Goal: Transaction & Acquisition: Purchase product/service

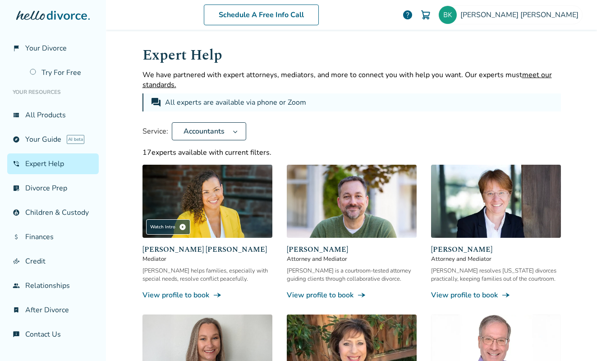
click at [553, 13] on span "Brian Kendall" at bounding box center [521, 15] width 122 height 10
click at [431, 15] on img at bounding box center [425, 14] width 11 height 11
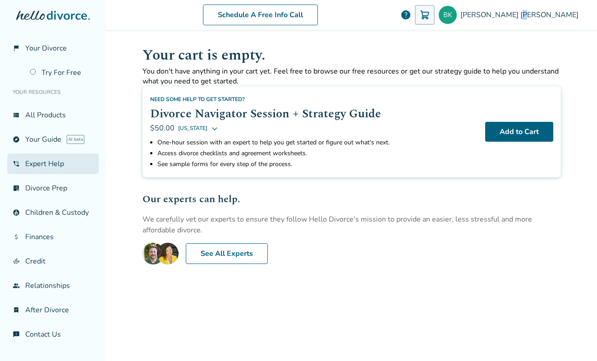
click at [44, 163] on link "phone_in_talk Expert Help" at bounding box center [53, 163] width 92 height 21
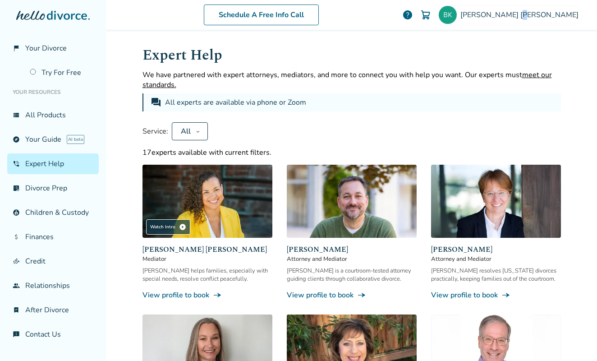
click at [183, 126] on div "All" at bounding box center [185, 131] width 13 height 10
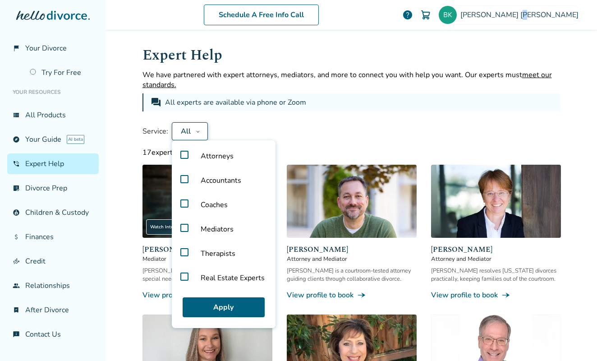
click at [230, 179] on span "Accountants" at bounding box center [220, 180] width 55 height 24
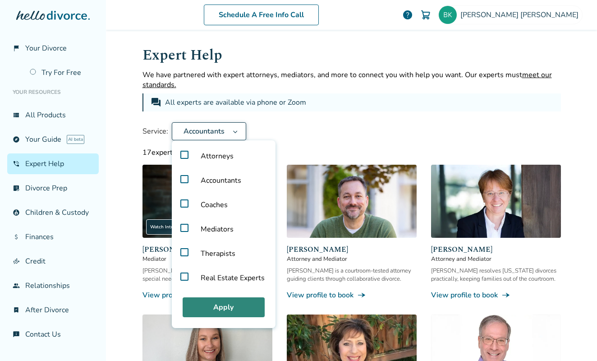
click at [229, 307] on button "Apply" at bounding box center [224, 307] width 82 height 20
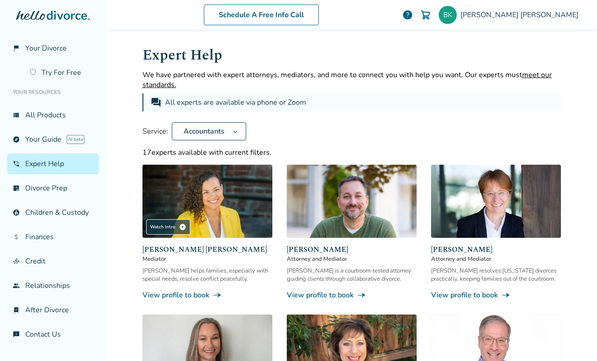
click at [214, 135] on span "Accountants" at bounding box center [204, 131] width 48 height 10
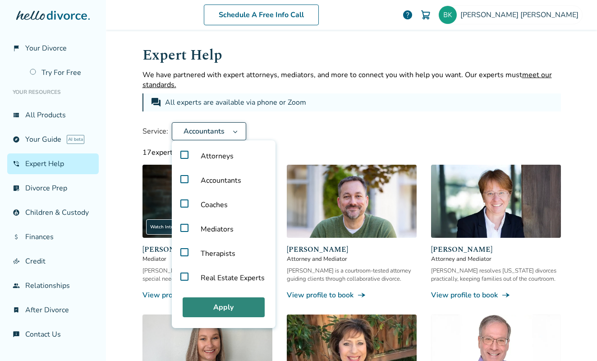
click at [230, 308] on button "Apply" at bounding box center [224, 307] width 82 height 20
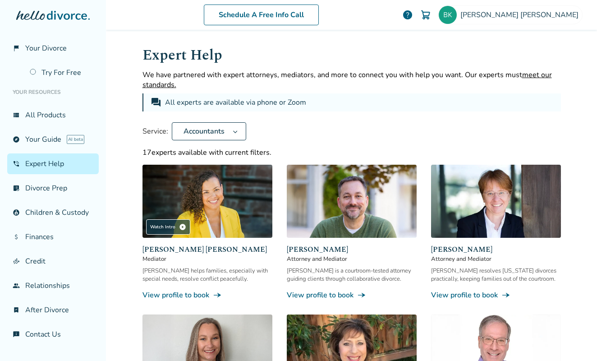
click at [207, 129] on span "Accountants" at bounding box center [204, 131] width 48 height 10
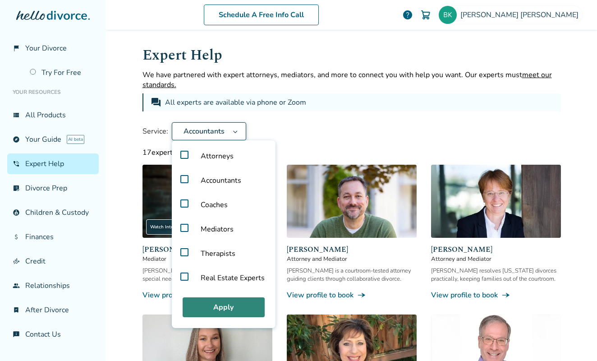
click at [212, 307] on button "Apply" at bounding box center [224, 307] width 82 height 20
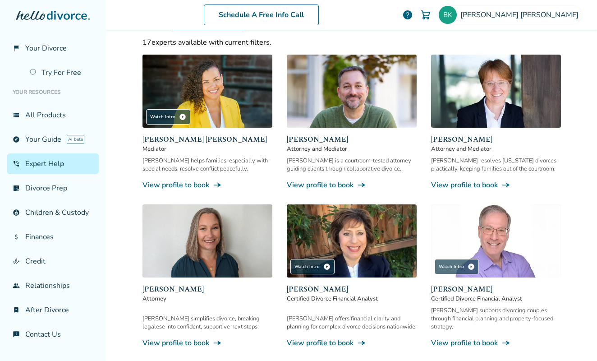
scroll to position [108, 0]
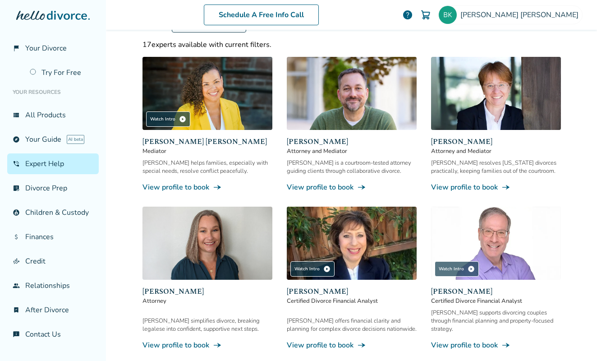
click at [476, 340] on link "View profile to book line_end_arrow_notch" at bounding box center [496, 345] width 130 height 10
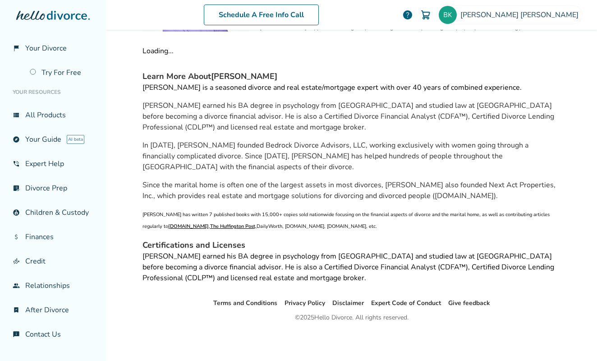
scroll to position [44, 0]
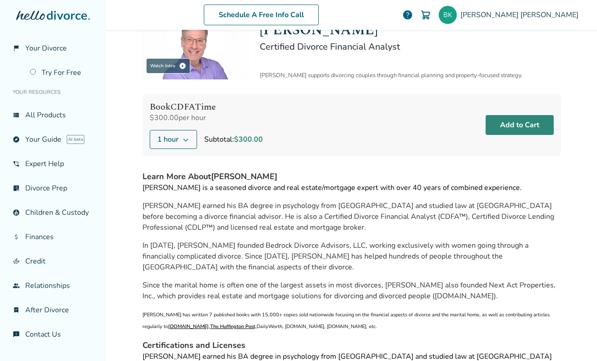
click at [520, 126] on button "Add to Cart" at bounding box center [520, 125] width 68 height 20
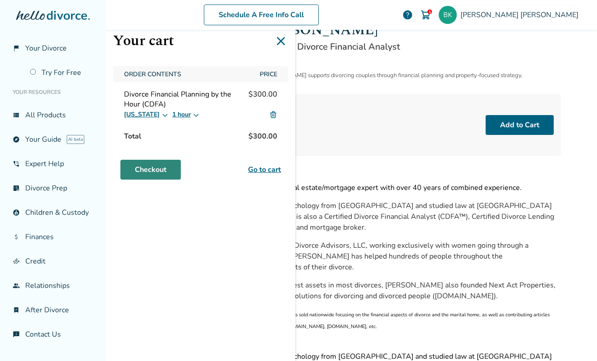
click at [144, 171] on link "Checkout" at bounding box center [150, 170] width 60 height 20
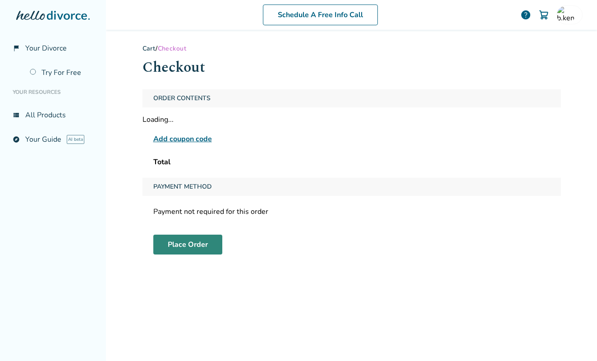
click at [175, 248] on button "Place Order" at bounding box center [187, 245] width 69 height 20
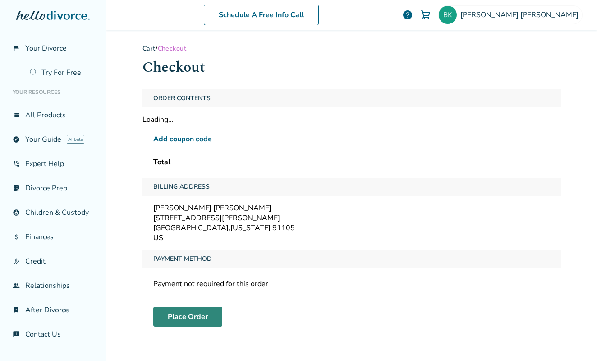
click at [185, 314] on button "Place Order" at bounding box center [187, 317] width 69 height 20
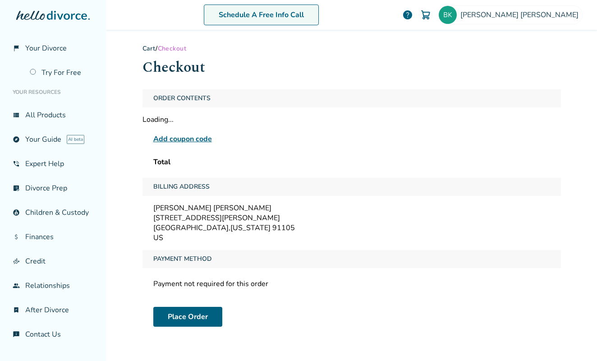
click at [304, 18] on link "Schedule A Free Info Call" at bounding box center [261, 15] width 115 height 21
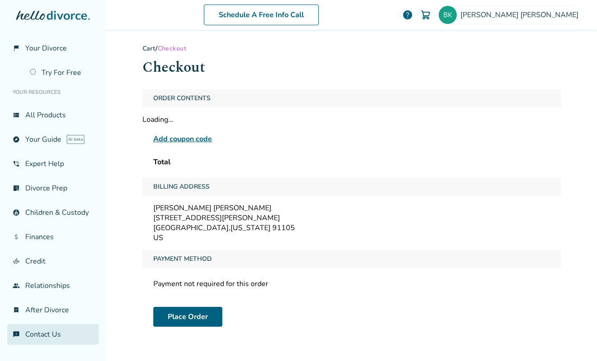
click at [45, 337] on link "chat_info Contact Us" at bounding box center [53, 334] width 92 height 21
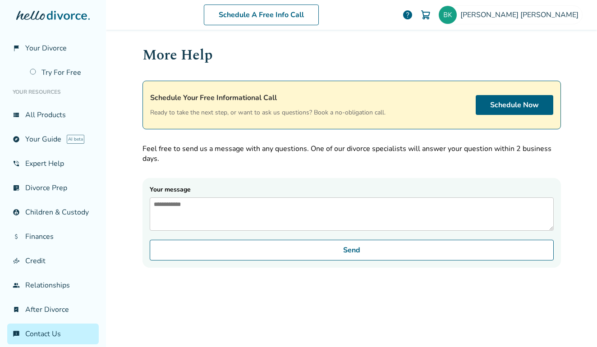
click at [227, 208] on textarea "Your message" at bounding box center [352, 214] width 404 height 33
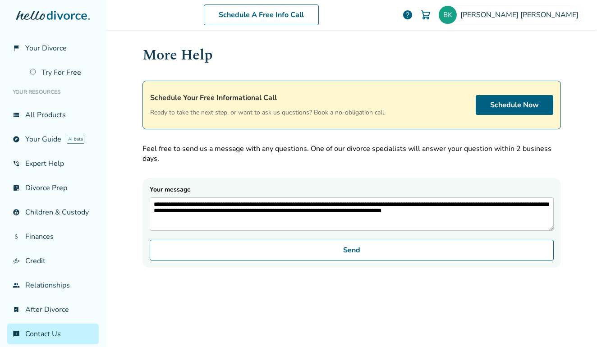
click at [289, 204] on textarea "**********" at bounding box center [352, 214] width 404 height 33
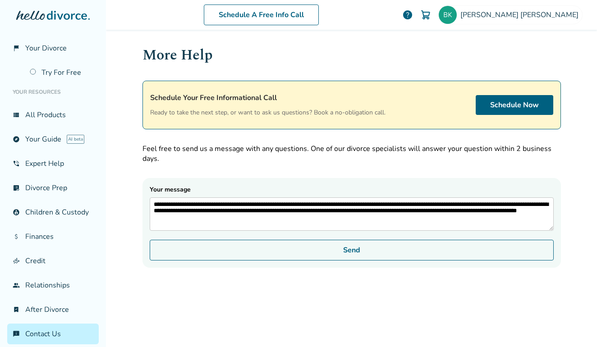
type textarea "**********"
click at [347, 252] on button "Send" at bounding box center [352, 250] width 404 height 21
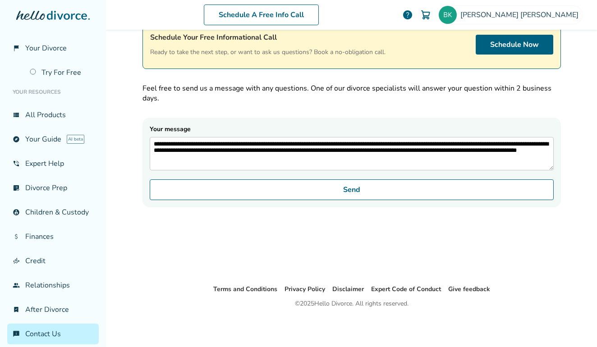
scroll to position [60, 0]
click at [427, 262] on div "**********" at bounding box center [351, 126] width 433 height 315
